Goal: Information Seeking & Learning: Learn about a topic

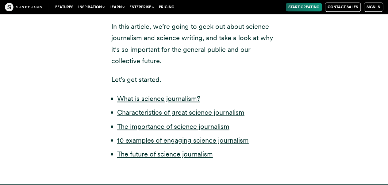
scroll to position [307, 0]
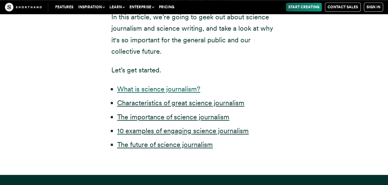
click at [151, 89] on link "What is science journalism?" at bounding box center [158, 89] width 83 height 8
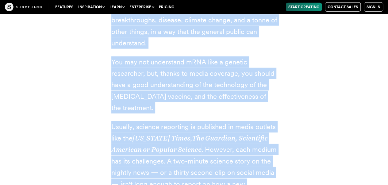
scroll to position [779, 0]
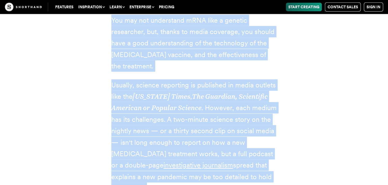
drag, startPoint x: 112, startPoint y: 36, endPoint x: 259, endPoint y: 169, distance: 197.6
click at [259, 169] on div "Science journalism exists to report on healthcare breakthroughs, disease, clima…" at bounding box center [194, 104] width 166 height 286
click at [296, 134] on div "Science journalism exists to report on healthcare breakthroughs, disease, clima…" at bounding box center [194, 107] width 380 height 327
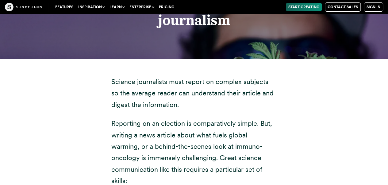
scroll to position [1086, 0]
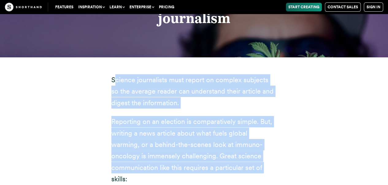
drag, startPoint x: 113, startPoint y: 67, endPoint x: 204, endPoint y: 148, distance: 121.8
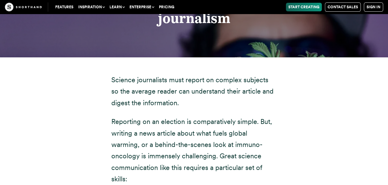
click at [112, 74] on p "Science journalists must report on complex subjects so the average reader can u…" at bounding box center [194, 91] width 166 height 34
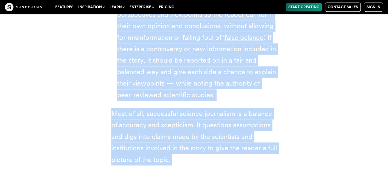
scroll to position [1567, 0]
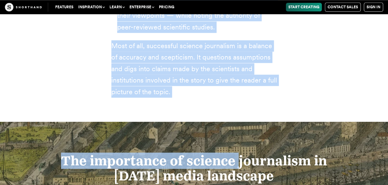
drag, startPoint x: 112, startPoint y: 67, endPoint x: 222, endPoint y: 70, distance: 110.4
copy div "Loremip dolorsitame cons adipis el seddoei temporin ut lab etdolor magnaa eni a…"
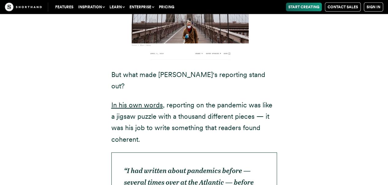
scroll to position [1997, 0]
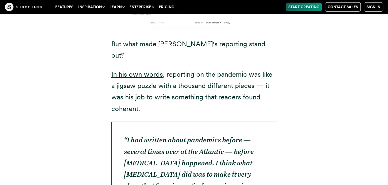
click at [190, 136] on em "“I had written about pandemics before — several times over at the Atlantic — be…" at bounding box center [190, 174] width 133 height 77
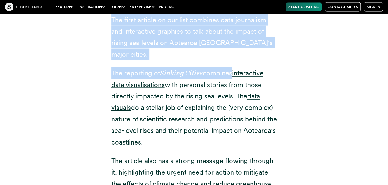
scroll to position [2936, 0]
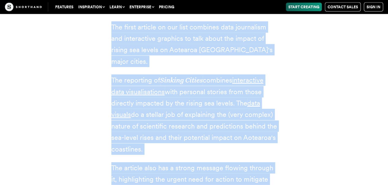
drag, startPoint x: 111, startPoint y: 49, endPoint x: 248, endPoint y: 151, distance: 170.8
click at [264, 144] on div "1. Sinking cities ✍️ Journalist(s): [PERSON_NAME] and [PERSON_NAME] 📰 News outl…" at bounding box center [194, 29] width 166 height 357
copy div "The first article on our list combines data journalism and interactive graphics…"
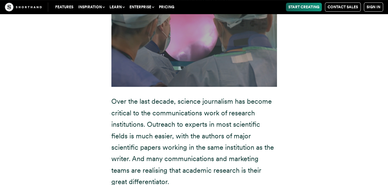
scroll to position [3580, 0]
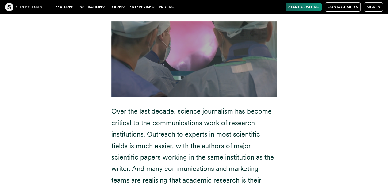
click at [68, 6] on link "Features" at bounding box center [64, 7] width 23 height 9
